Goal: Navigation & Orientation: Find specific page/section

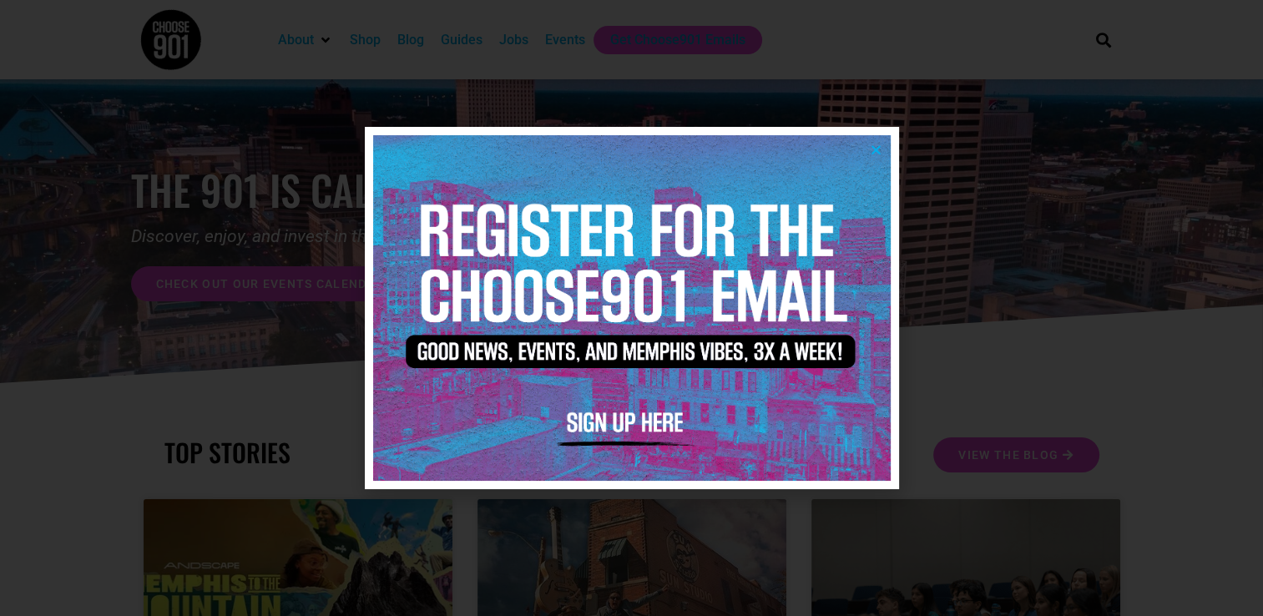
click at [873, 154] on icon "Close" at bounding box center [876, 150] width 13 height 13
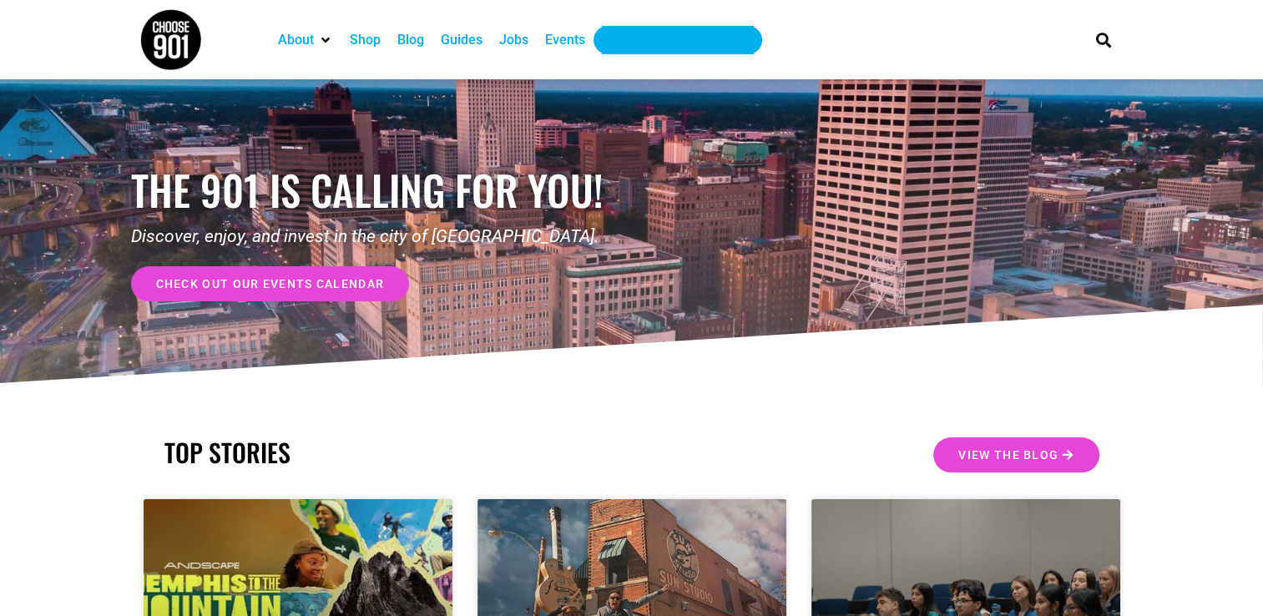
click at [721, 45] on div "Get Choose901 Emails" at bounding box center [677, 40] width 135 height 20
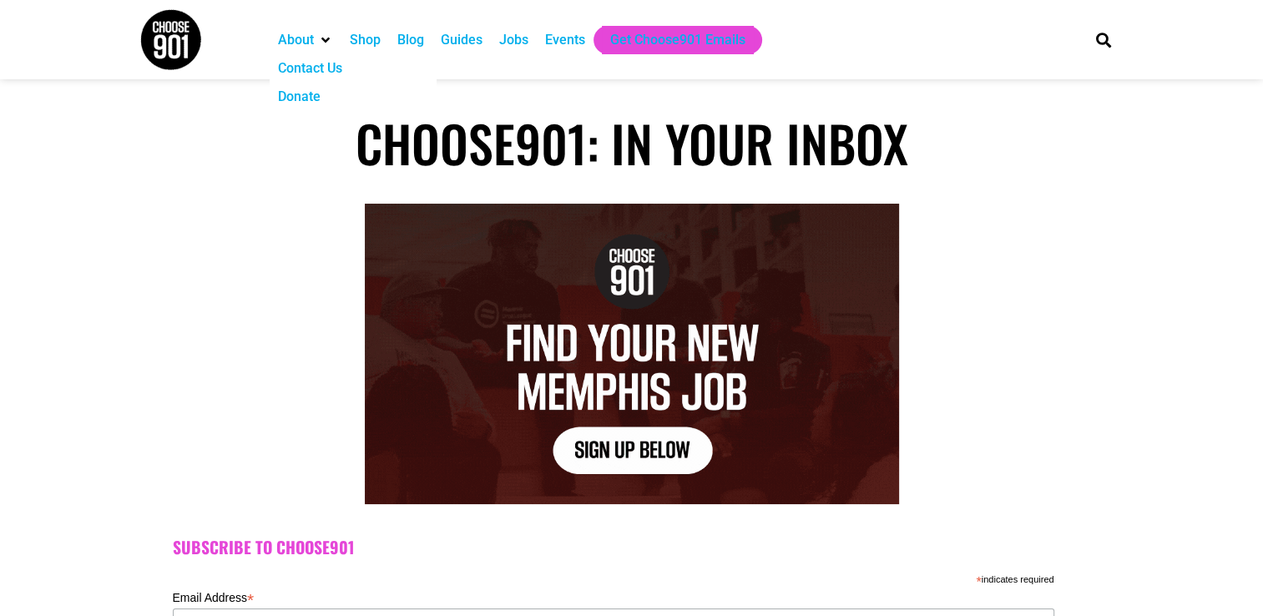
click at [306, 41] on div "About" at bounding box center [296, 40] width 36 height 20
